Goal: Use online tool/utility: Use online tool/utility

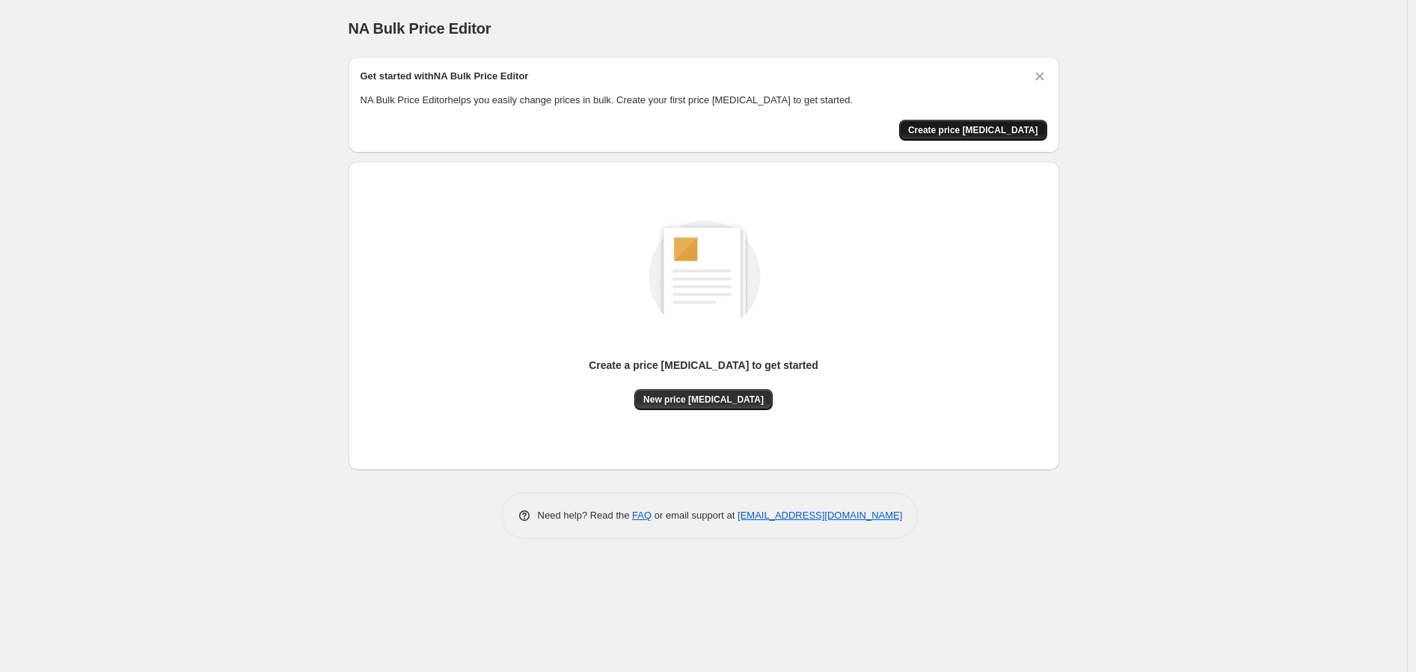
click at [978, 128] on span "Create price [MEDICAL_DATA]" at bounding box center [973, 130] width 130 height 12
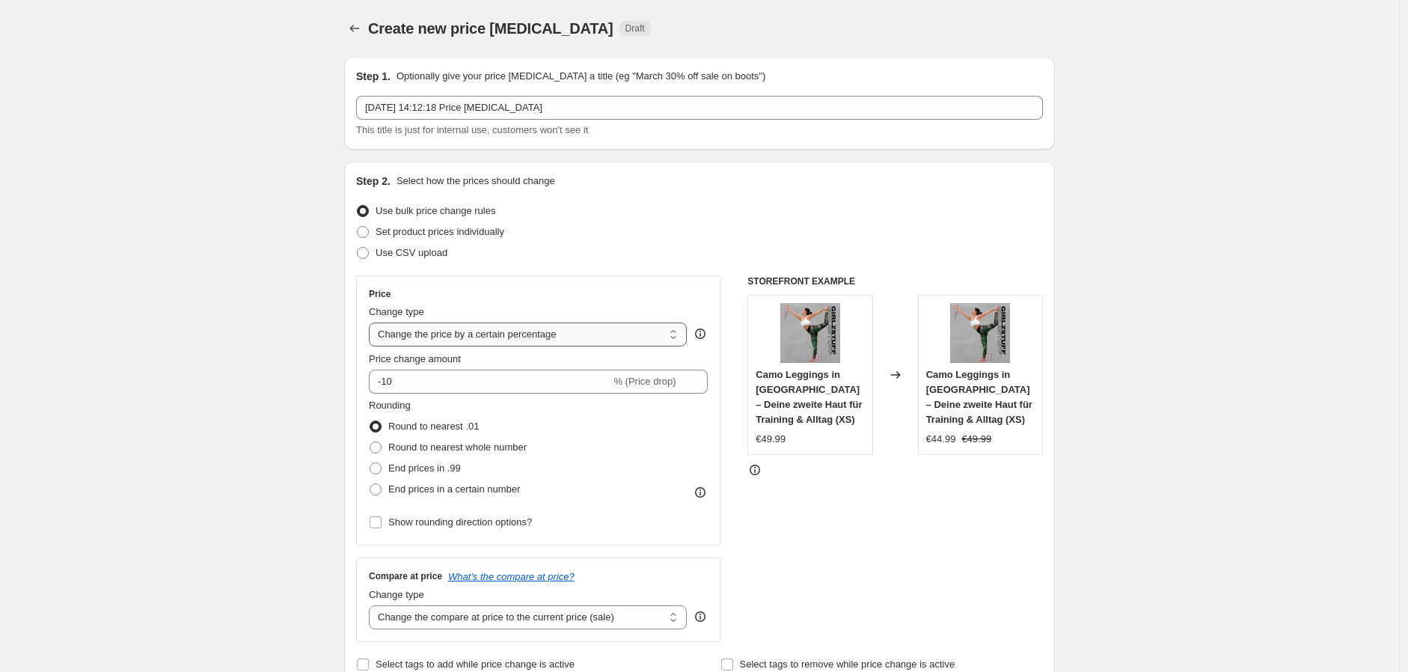
click at [489, 336] on select "Change the price to a certain amount Change the price by a certain amount Chang…" at bounding box center [528, 335] width 318 height 24
select select "by"
click at [373, 323] on select "Change the price to a certain amount Change the price by a certain amount Chang…" at bounding box center [528, 335] width 318 height 24
type input "-10.00"
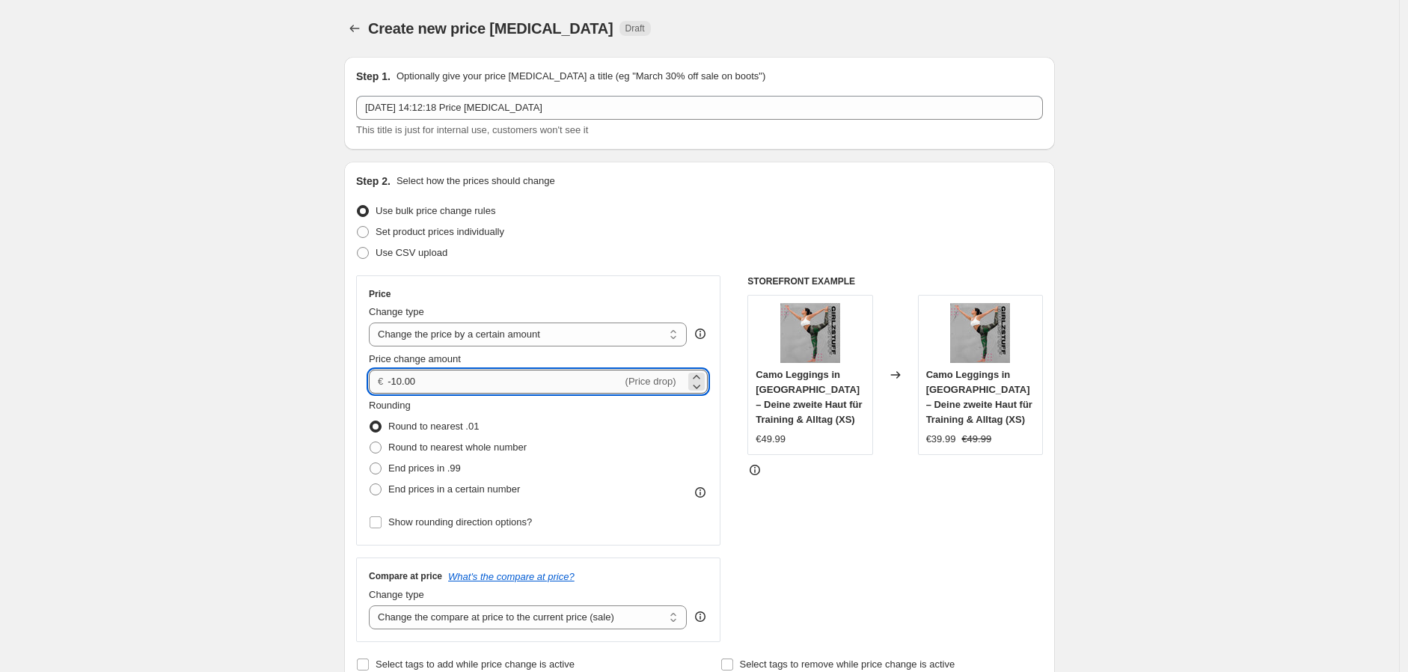
click at [464, 379] on input "-10.00" at bounding box center [505, 382] width 234 height 24
drag, startPoint x: 475, startPoint y: 380, endPoint x: 354, endPoint y: 375, distance: 121.3
click at [354, 375] on div "Step 2. Select how the prices should change Use bulk price change rules Set pro…" at bounding box center [699, 424] width 711 height 525
type input "2.00"
click at [380, 471] on span at bounding box center [376, 468] width 12 height 12
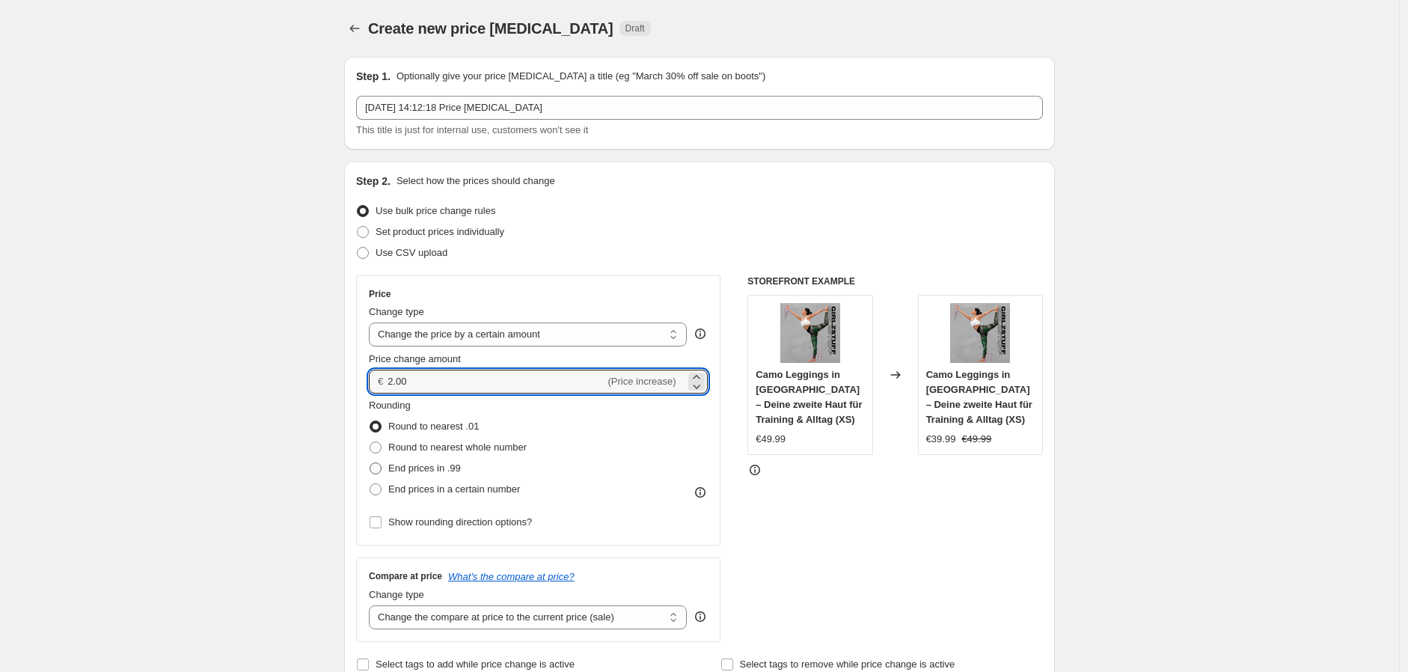
click at [370, 463] on input "End prices in .99" at bounding box center [370, 462] width 1 height 1
radio input "true"
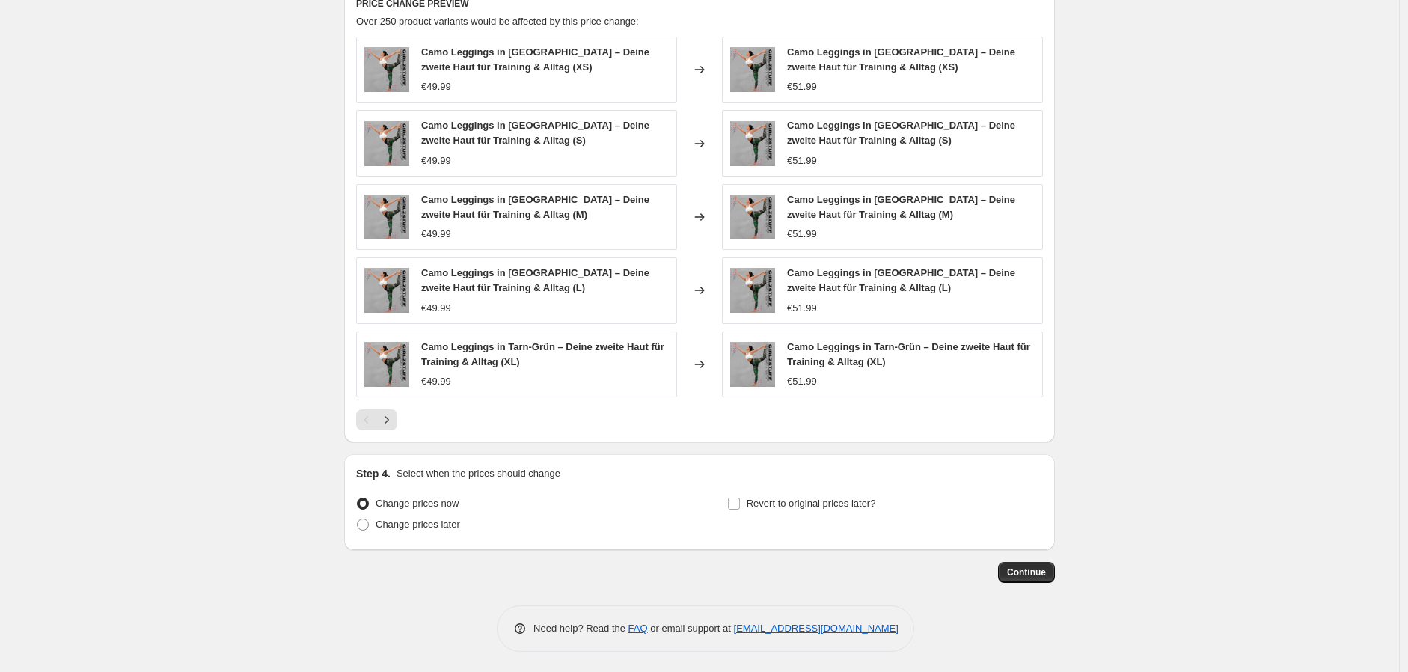
scroll to position [849, 0]
click at [1034, 567] on span "Continue" at bounding box center [1026, 570] width 39 height 12
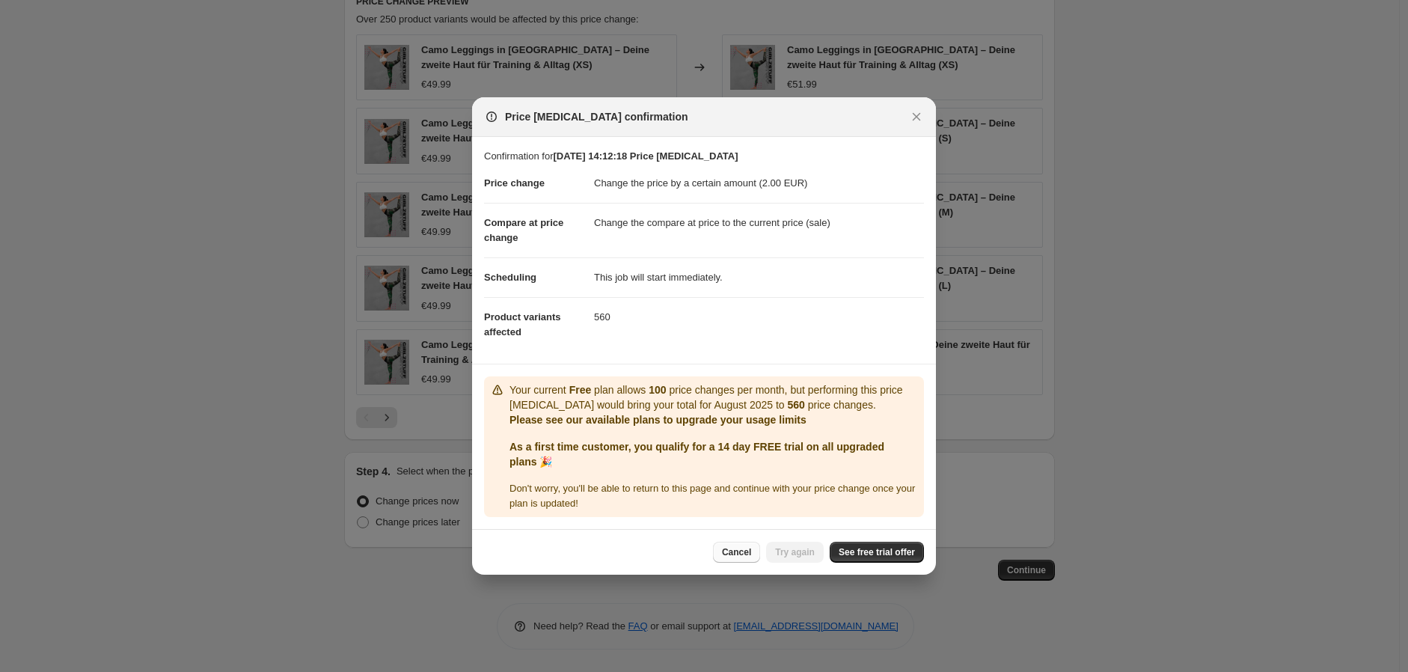
click at [742, 551] on span "Cancel" at bounding box center [736, 552] width 29 height 12
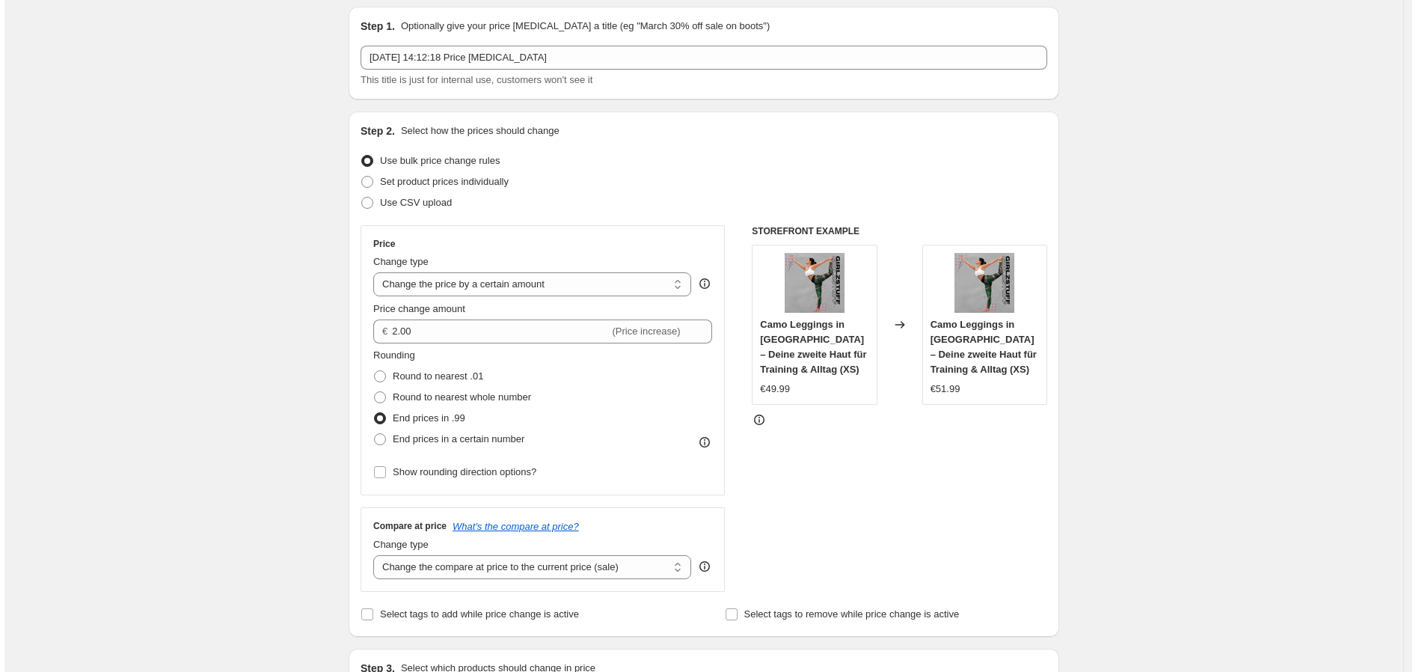
scroll to position [0, 0]
